Goal: Check status: Check status

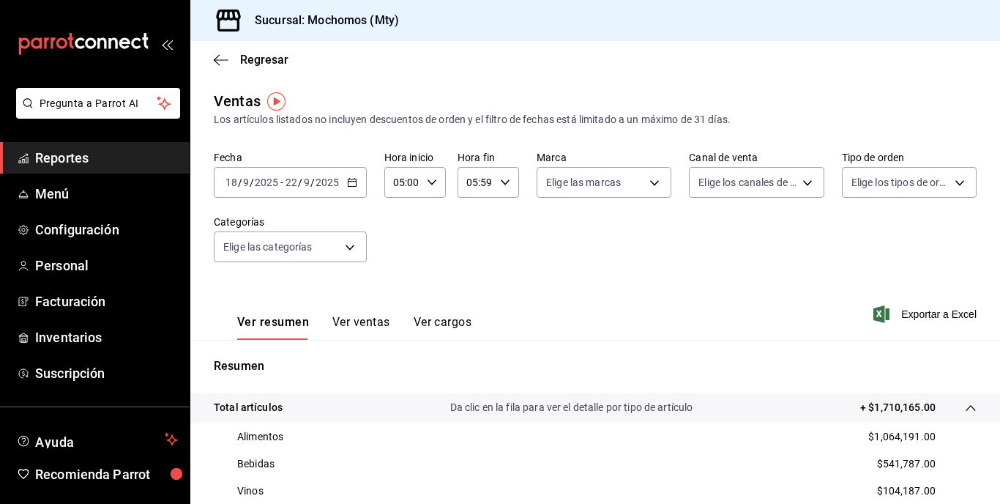
click at [311, 200] on div "Fecha [DATE] [DATE] - [DATE] [DATE] Hora inicio 05:00 Hora inicio Hora fin 05:5…" at bounding box center [595, 215] width 763 height 129
click at [326, 194] on div "[DATE] [DATE] - [DATE] [DATE]" at bounding box center [290, 182] width 153 height 31
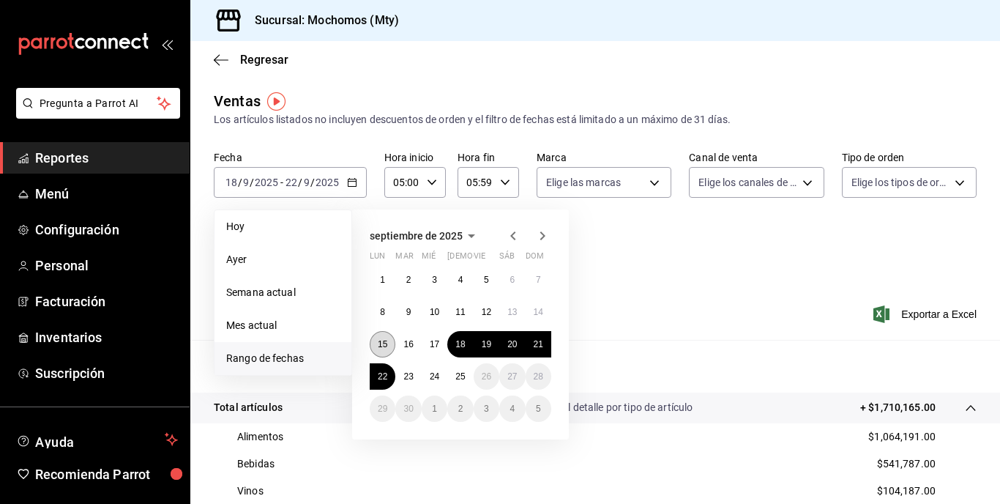
click at [380, 344] on abbr "15" at bounding box center [383, 344] width 10 height 10
click at [384, 340] on abbr "15" at bounding box center [383, 344] width 10 height 10
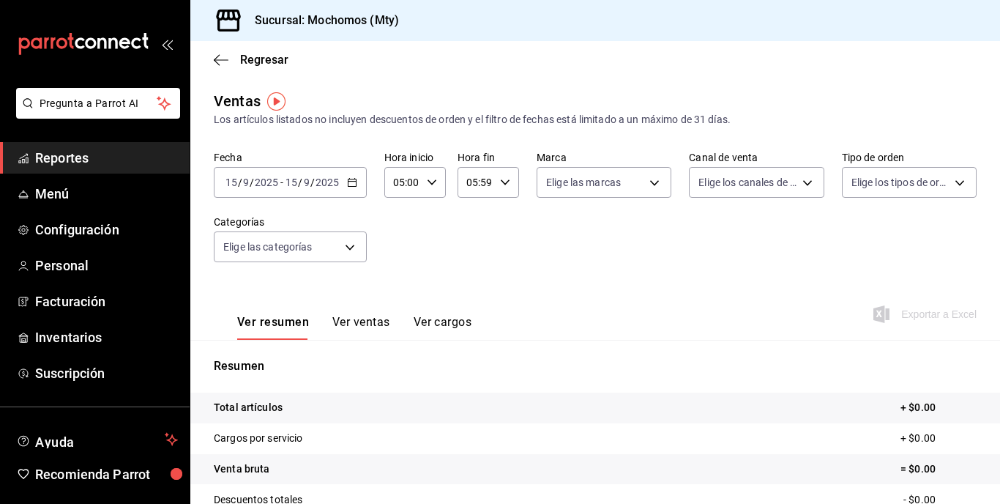
click at [310, 167] on div "[DATE] [DATE] - [DATE] [DATE]" at bounding box center [290, 182] width 153 height 31
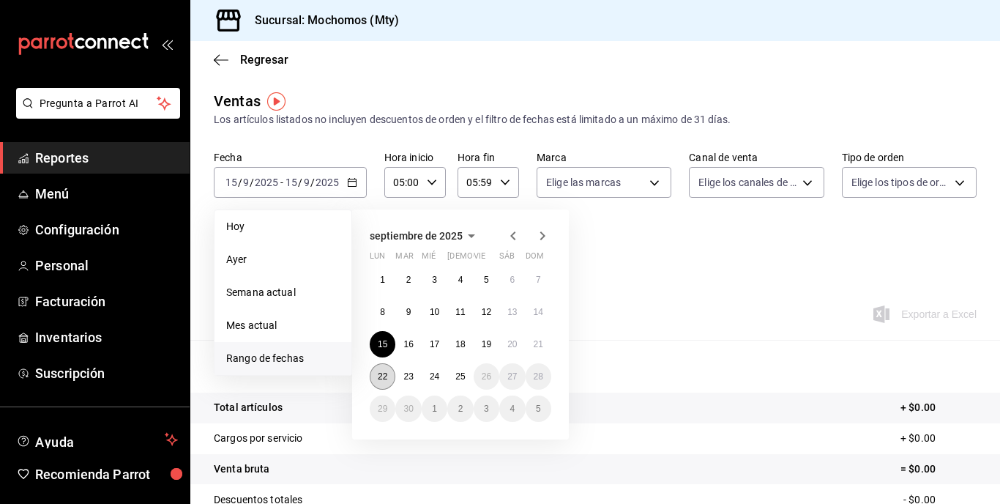
click at [386, 385] on button "22" at bounding box center [383, 376] width 26 height 26
click at [470, 381] on button "25" at bounding box center [460, 376] width 26 height 26
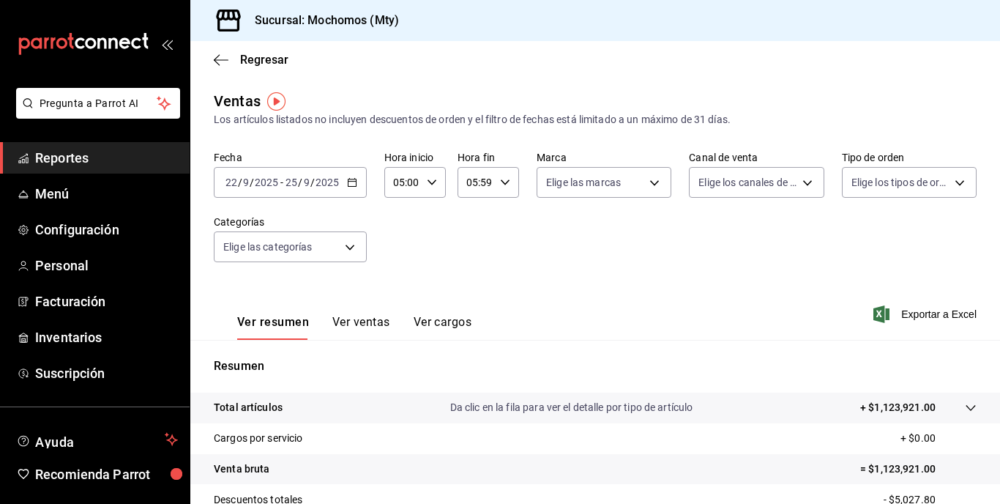
click at [890, 404] on p "+ $1,123,921.00" at bounding box center [897, 407] width 75 height 15
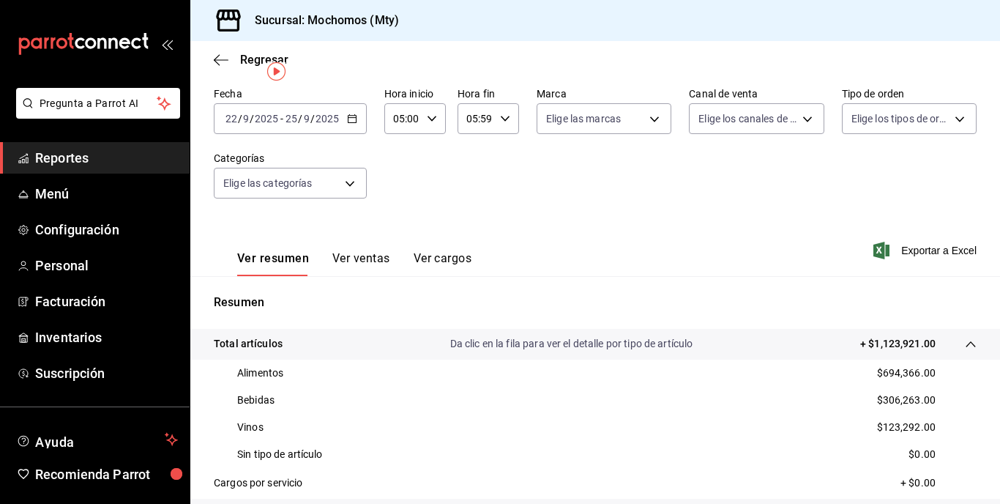
scroll to position [146, 0]
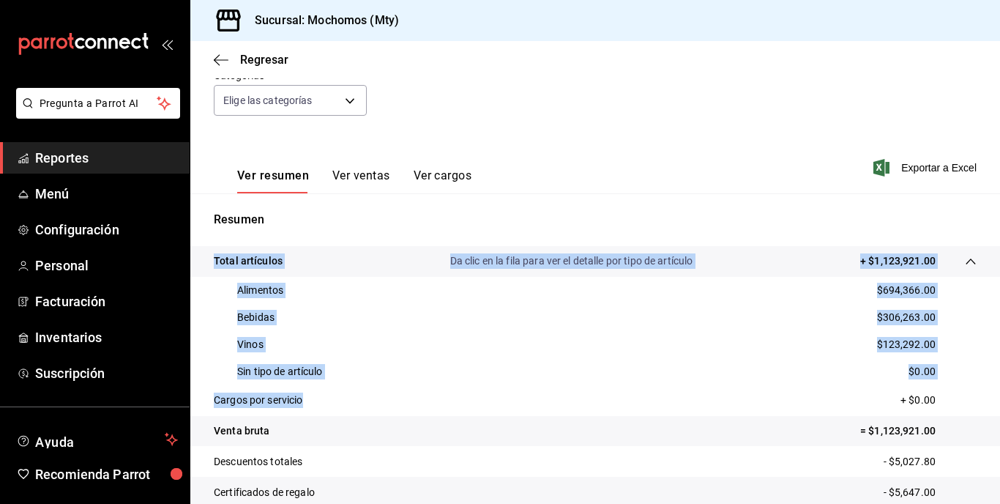
drag, startPoint x: 211, startPoint y: 258, endPoint x: 310, endPoint y: 405, distance: 177.0
click at [310, 407] on tbody "Total artículos Da clic en la fila para ver el detalle por tipo de artículo + $…" at bounding box center [595, 422] width 810 height 353
copy tbody "Total artículos Da clic en la fila para ver el detalle por tipo de artículo + $…"
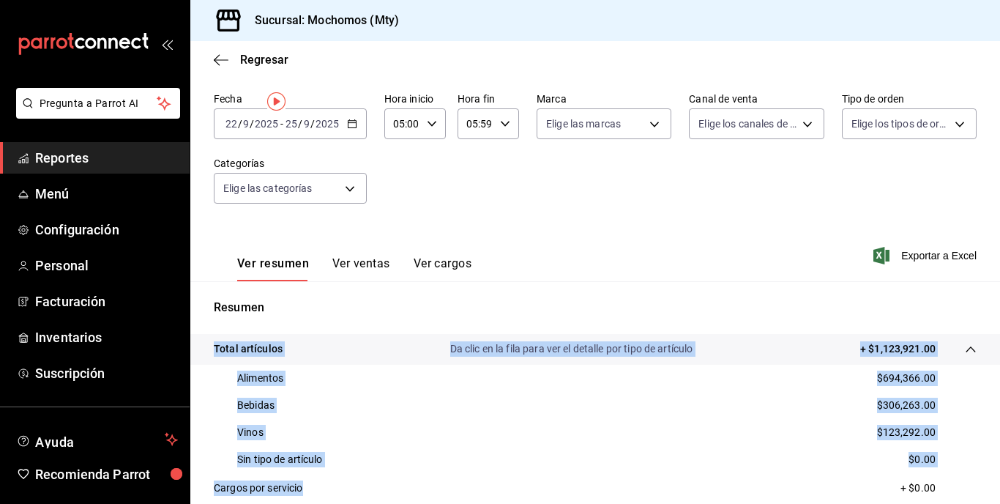
scroll to position [0, 0]
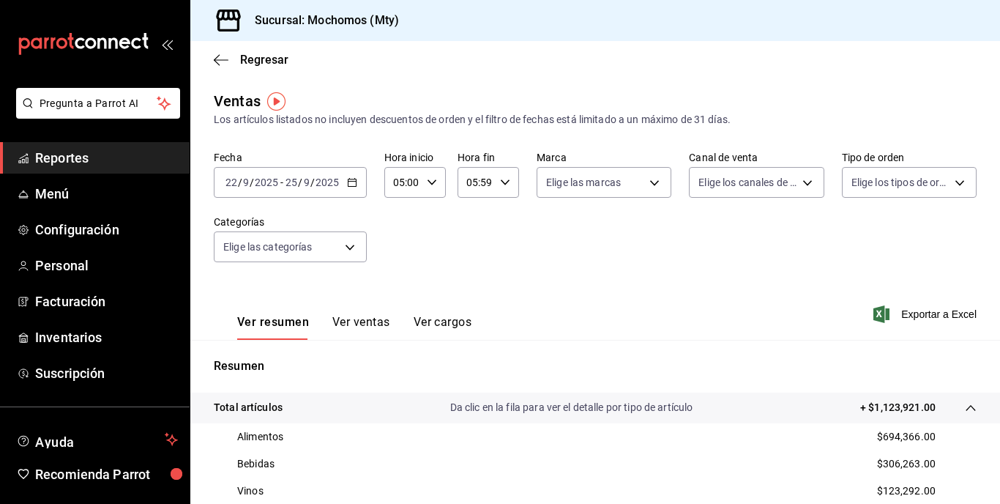
click at [232, 283] on div "Ver resumen Ver ventas Ver cargos Exportar a Excel" at bounding box center [595, 310] width 810 height 60
click at [222, 291] on div "Ver resumen Ver ventas Ver cargos Exportar a Excel" at bounding box center [595, 310] width 810 height 60
drag, startPoint x: 233, startPoint y: 290, endPoint x: 363, endPoint y: 383, distance: 160.1
click at [364, 383] on div "Ventas Los artículos listados no incluyen descuentos de orden y el filtro de fe…" at bounding box center [595, 438] width 810 height 696
click at [307, 280] on div "Ver resumen Ver ventas Ver cargos Exportar a Excel" at bounding box center [595, 310] width 810 height 60
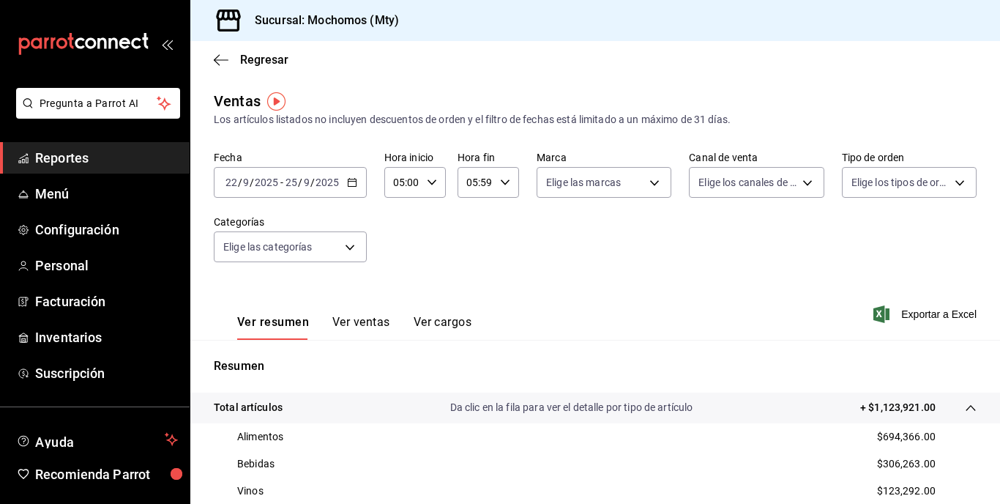
drag, startPoint x: 244, startPoint y: 299, endPoint x: 257, endPoint y: 294, distance: 13.9
click at [246, 299] on div "Ver resumen Ver ventas Ver cargos" at bounding box center [343, 318] width 258 height 42
click at [260, 293] on div "Ver resumen Ver ventas Ver cargos Exportar a Excel" at bounding box center [595, 310] width 810 height 60
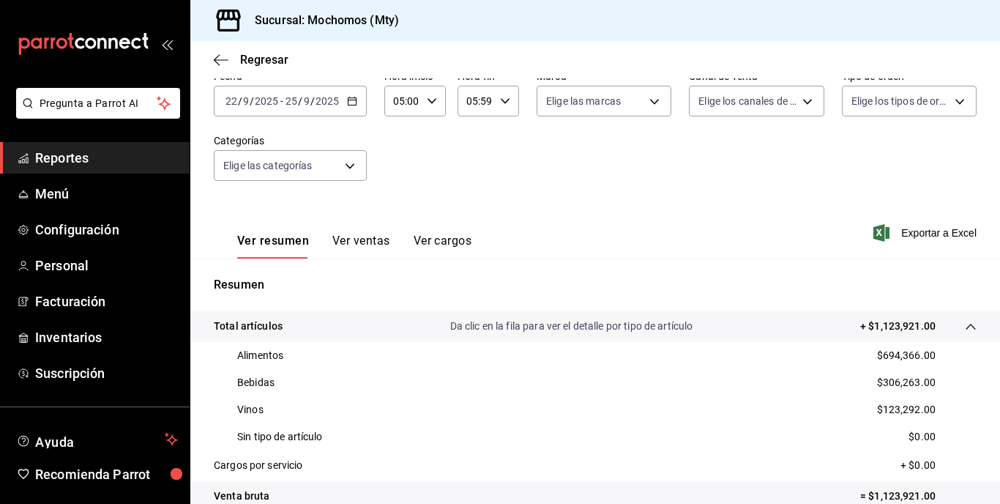
scroll to position [146, 0]
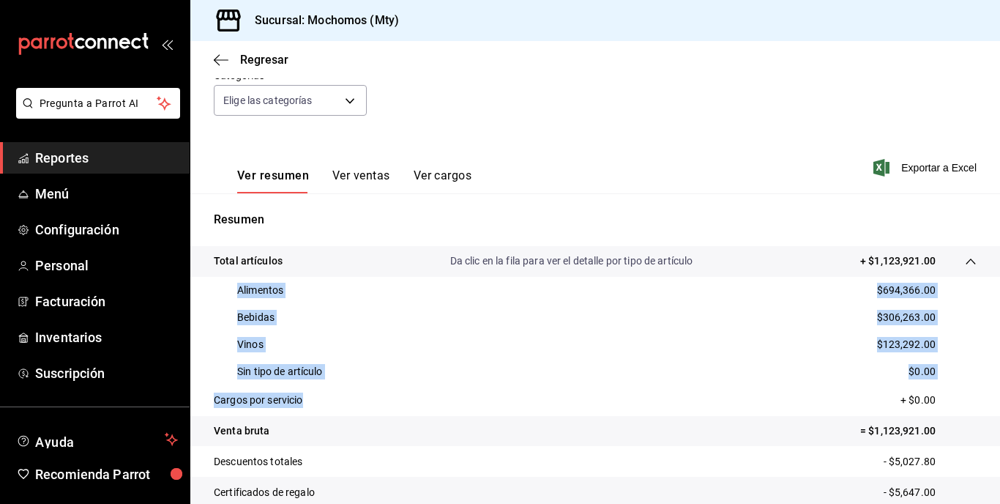
drag, startPoint x: 228, startPoint y: 277, endPoint x: 324, endPoint y: 409, distance: 163.0
click at [324, 409] on tbody "Total artículos Da clic en la fila para ver el detalle por tipo de artículo + $…" at bounding box center [595, 422] width 810 height 353
copy tbody "Alimentos $694,366.00 Bebidas $306,263.00 Vinos $123,292.00 Sin tipo de artícul…"
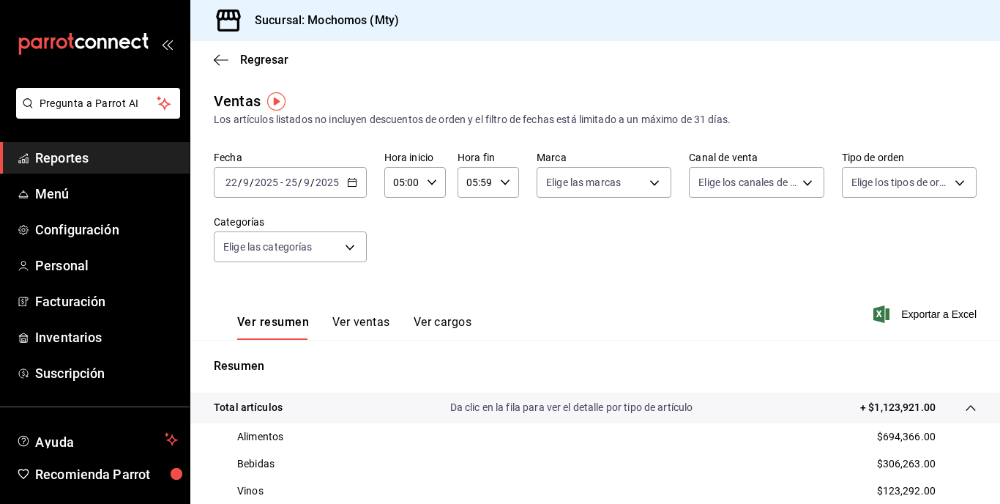
click at [315, 179] on input "2025" at bounding box center [327, 182] width 25 height 12
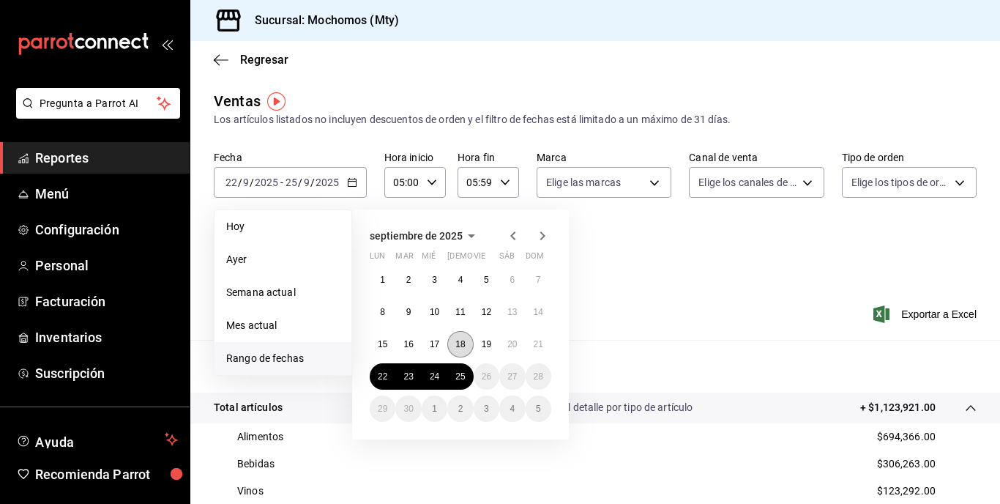
click at [456, 348] on abbr "18" at bounding box center [460, 344] width 10 height 10
click at [382, 375] on abbr "22" at bounding box center [383, 376] width 10 height 10
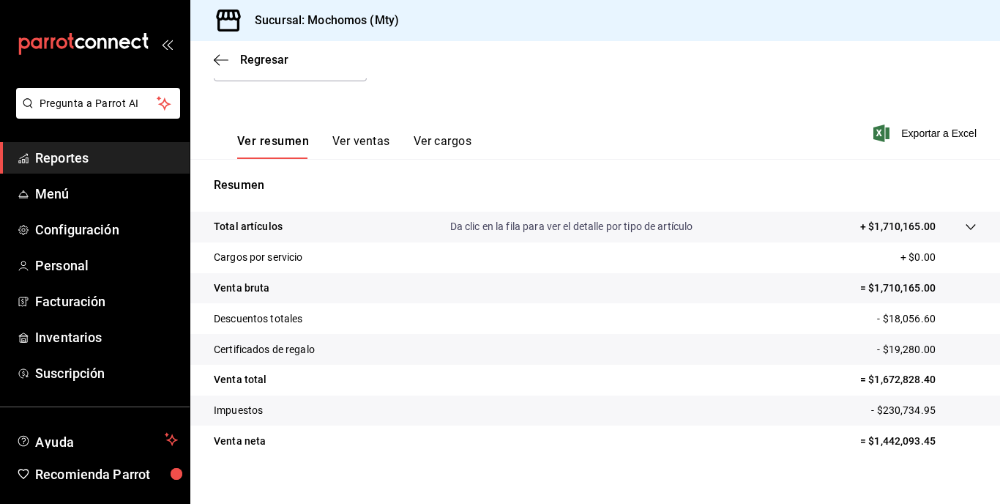
scroll to position [182, 0]
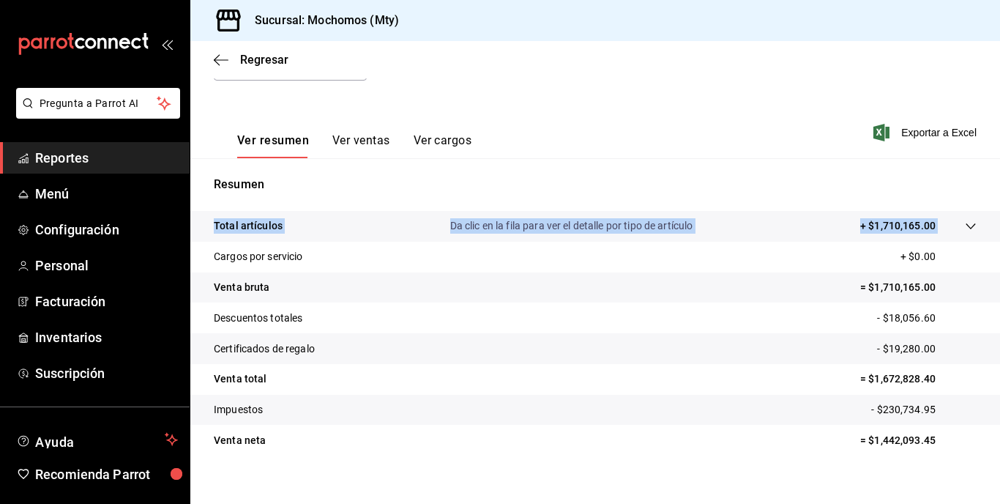
drag, startPoint x: 954, startPoint y: 206, endPoint x: 918, endPoint y: 228, distance: 41.7
click at [918, 228] on div "Resumen Total artículos Da clic en la fila para ver el detalle por tipo de artí…" at bounding box center [595, 324] width 810 height 297
click at [918, 228] on p "+ $1,710,165.00" at bounding box center [897, 225] width 75 height 15
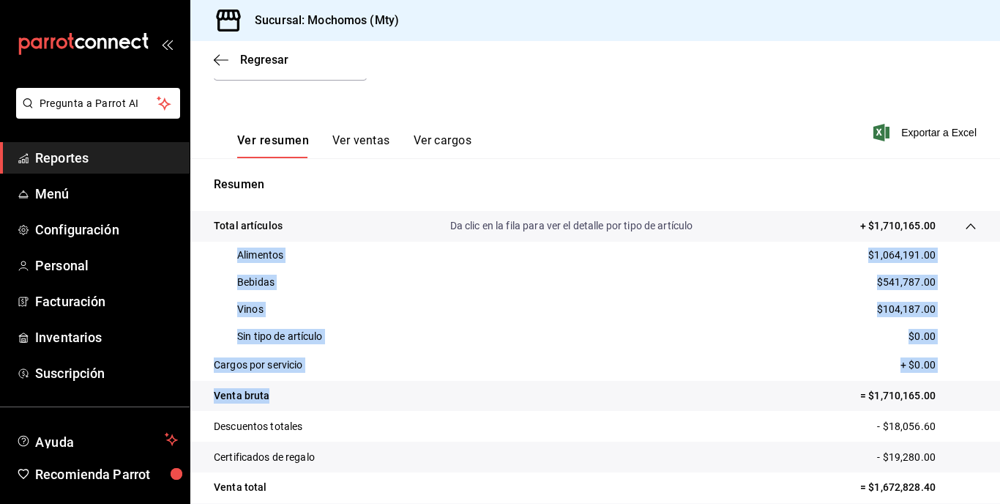
drag, startPoint x: 227, startPoint y: 247, endPoint x: 378, endPoint y: 390, distance: 208.7
click at [378, 390] on tbody "Total artículos Da clic en la fila para ver el detalle por tipo de artículo + $…" at bounding box center [595, 387] width 810 height 353
copy tbody "Alimentos $1,064,191.00 Bebidas $541,787.00 Vinos $104,187.00 Sin tipo de artíc…"
